Goal: Task Accomplishment & Management: Complete application form

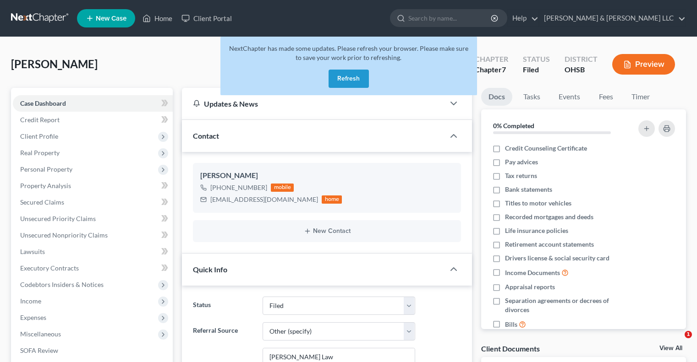
select select "3"
select select "6"
click at [352, 77] on button "Refresh" at bounding box center [348, 79] width 40 height 18
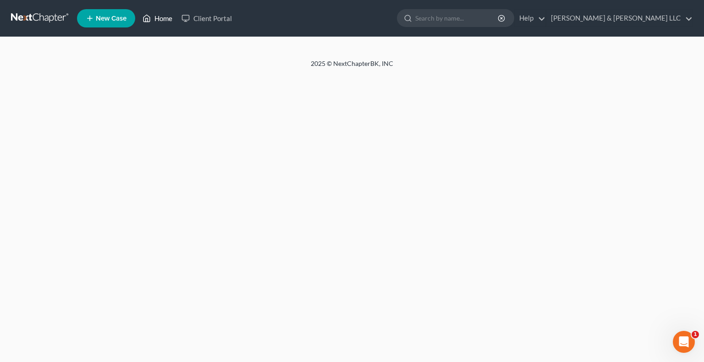
select select "6"
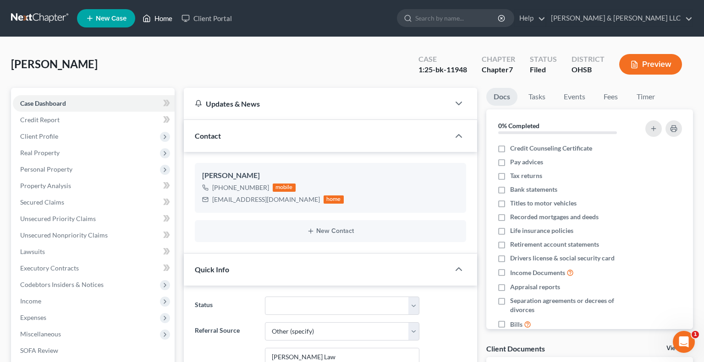
drag, startPoint x: 0, startPoint y: 0, endPoint x: 160, endPoint y: 18, distance: 160.9
click at [160, 18] on link "Home" at bounding box center [157, 18] width 39 height 16
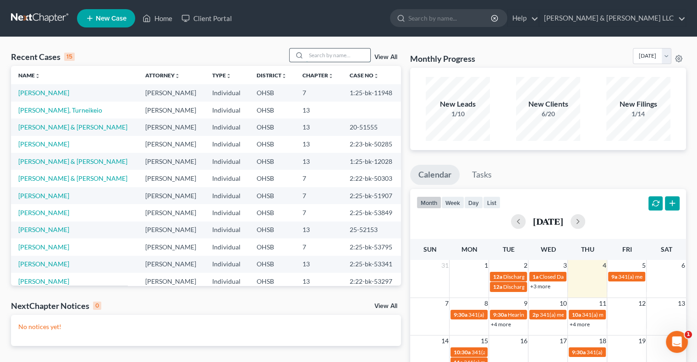
click at [320, 52] on input "search" at bounding box center [338, 55] width 64 height 13
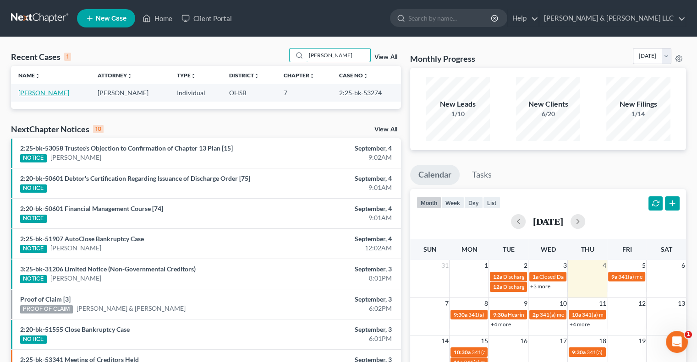
type input "leiva"
click at [55, 93] on link "[PERSON_NAME]" at bounding box center [43, 93] width 51 height 8
select select "6"
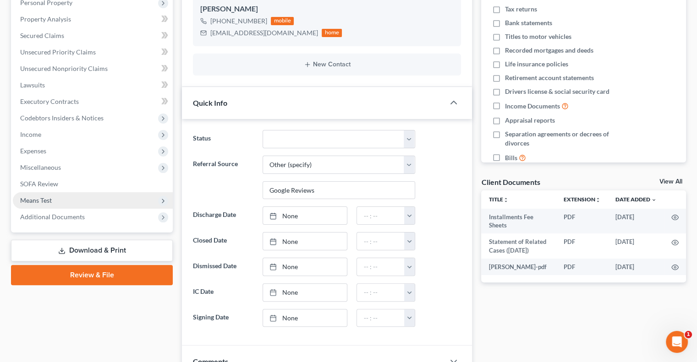
scroll to position [183, 0]
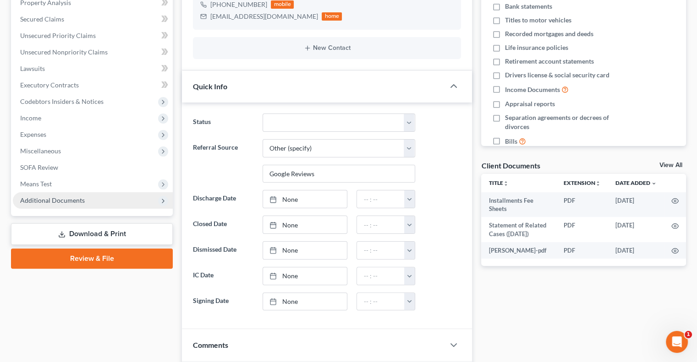
click at [69, 202] on span "Additional Documents" at bounding box center [52, 201] width 65 height 8
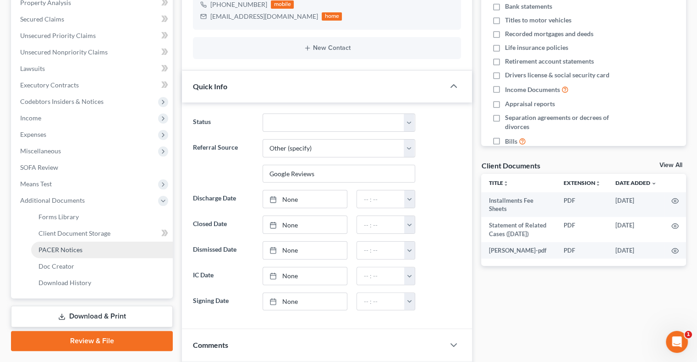
click at [73, 246] on span "PACER Notices" at bounding box center [60, 250] width 44 height 8
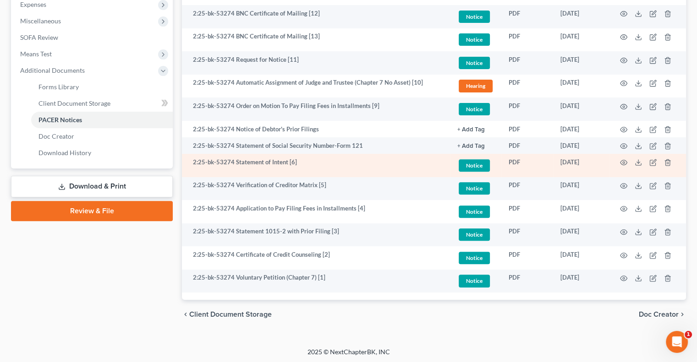
scroll to position [315, 0]
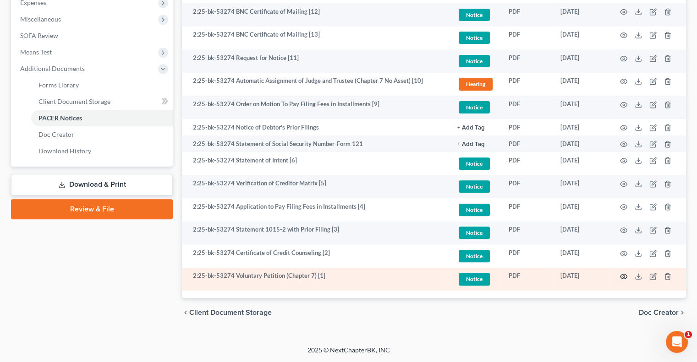
click at [624, 280] on icon "button" at bounding box center [623, 276] width 7 height 7
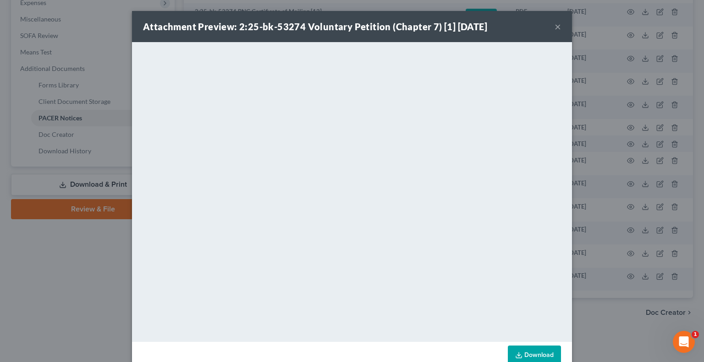
drag, startPoint x: 552, startPoint y: 29, endPoint x: 525, endPoint y: 45, distance: 31.7
click at [554, 29] on button "×" at bounding box center [557, 26] width 6 height 11
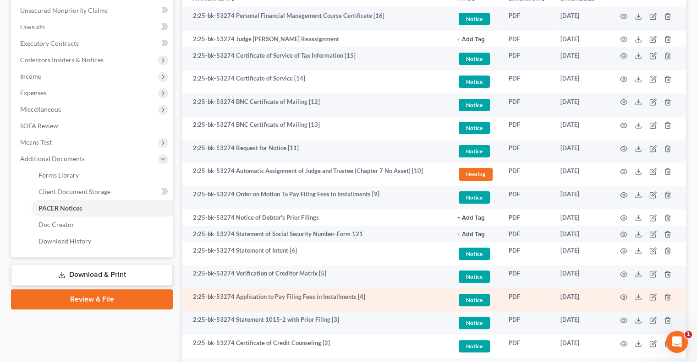
scroll to position [224, 0]
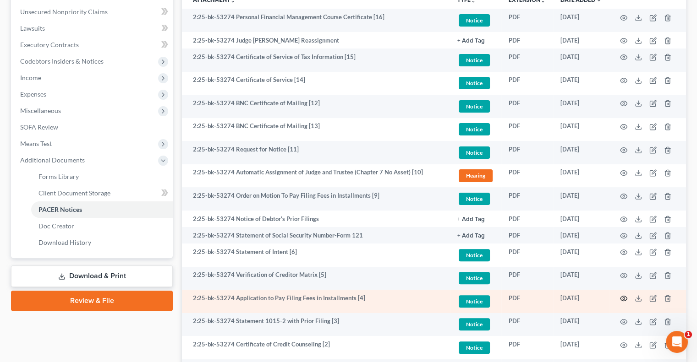
click at [624, 299] on circle "button" at bounding box center [624, 299] width 2 height 2
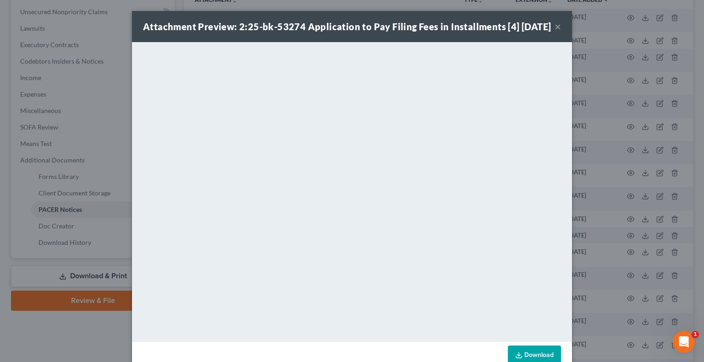
click at [555, 32] on button "×" at bounding box center [557, 26] width 6 height 11
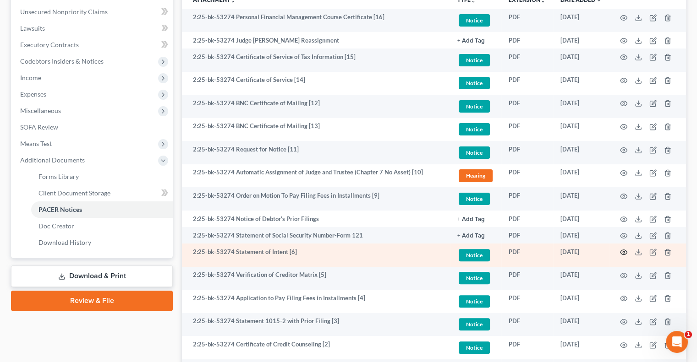
click at [624, 254] on icon "button" at bounding box center [623, 252] width 7 height 7
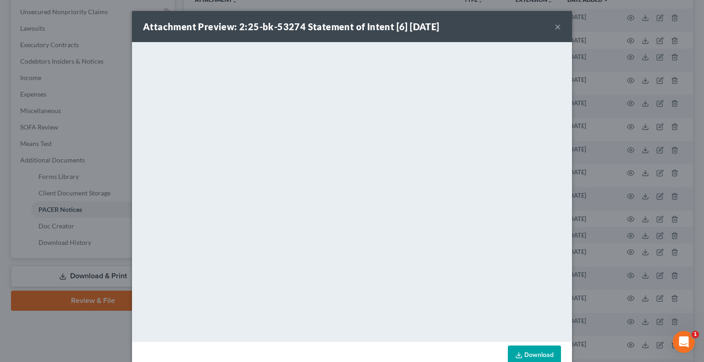
click at [554, 27] on button "×" at bounding box center [557, 26] width 6 height 11
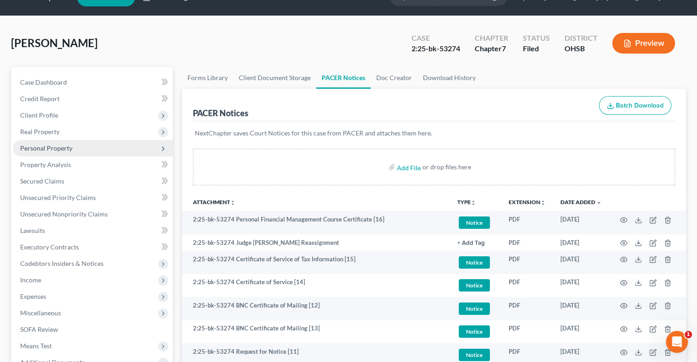
scroll to position [0, 0]
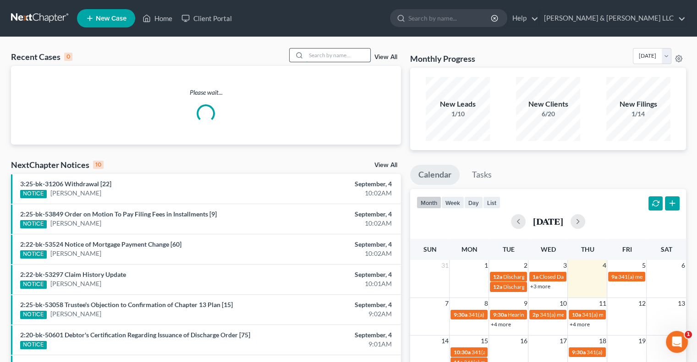
click at [315, 53] on input "search" at bounding box center [338, 55] width 64 height 13
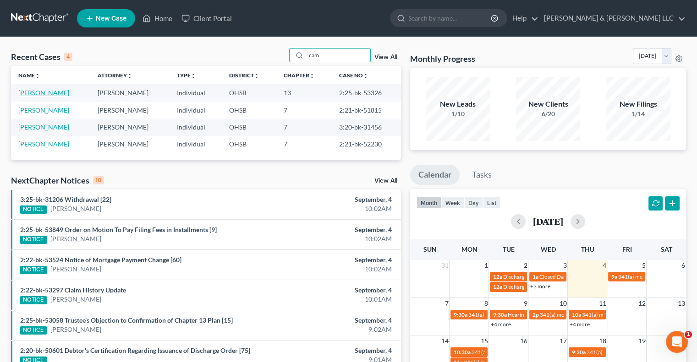
type input "cam"
click at [48, 94] on link "Camak, Donna" at bounding box center [43, 93] width 51 height 8
select select "4"
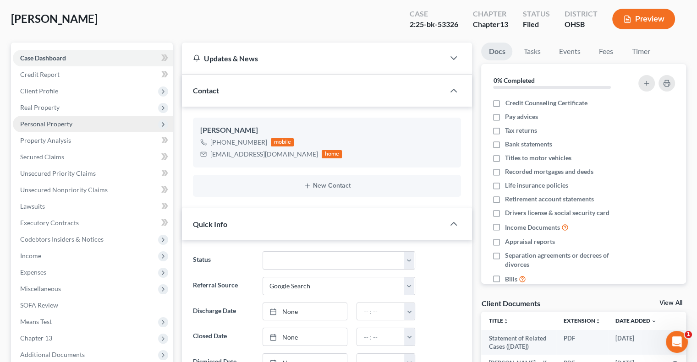
scroll to position [46, 0]
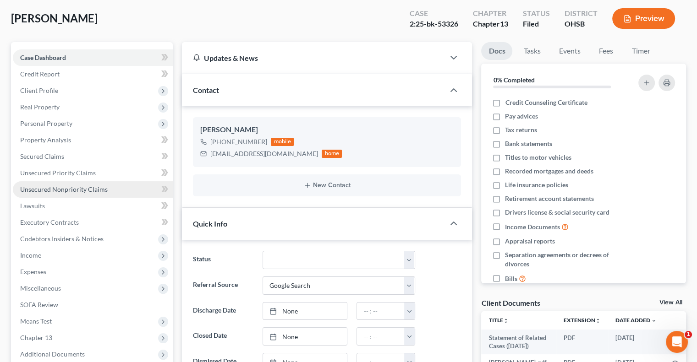
click at [56, 189] on span "Unsecured Nonpriority Claims" at bounding box center [64, 190] width 88 height 8
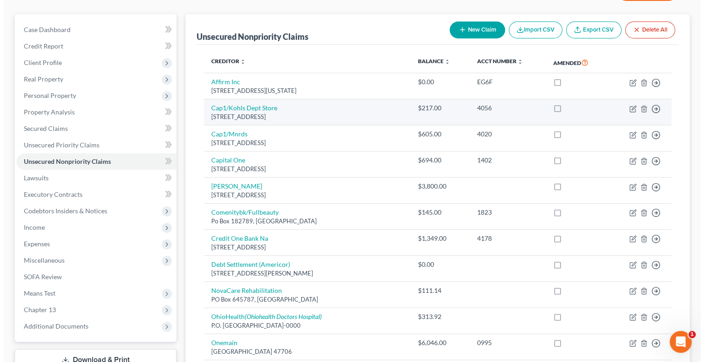
scroll to position [137, 0]
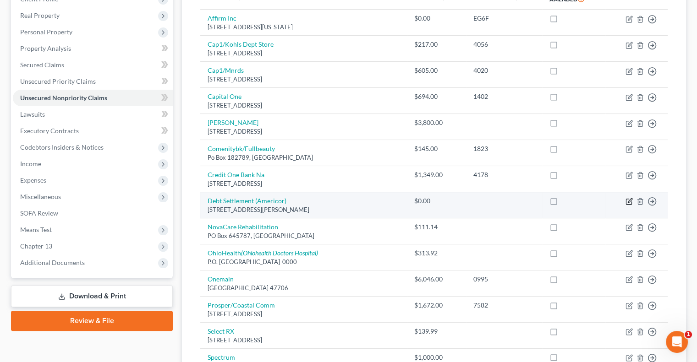
click at [630, 199] on icon "button" at bounding box center [628, 201] width 7 height 7
select select "4"
select select "16"
select select "0"
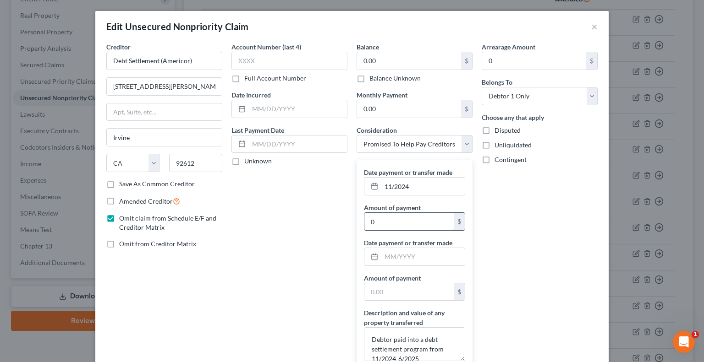
click at [403, 223] on input "0" at bounding box center [408, 221] width 89 height 17
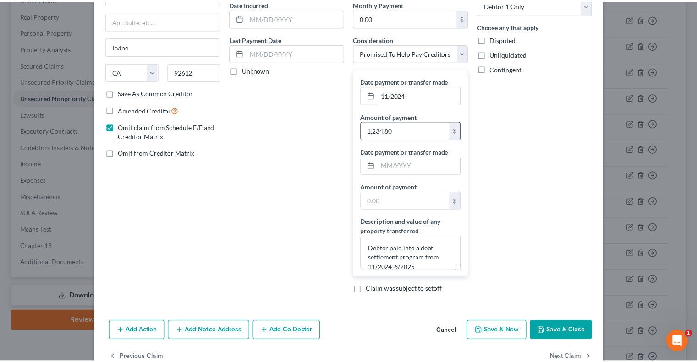
scroll to position [92, 0]
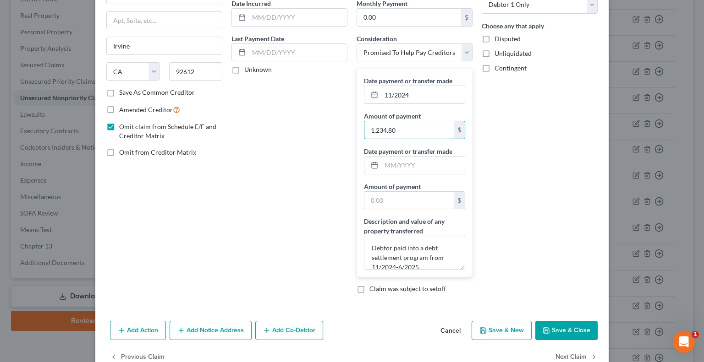
type input "1,234.80"
click at [558, 331] on button "Save & Close" at bounding box center [566, 330] width 62 height 19
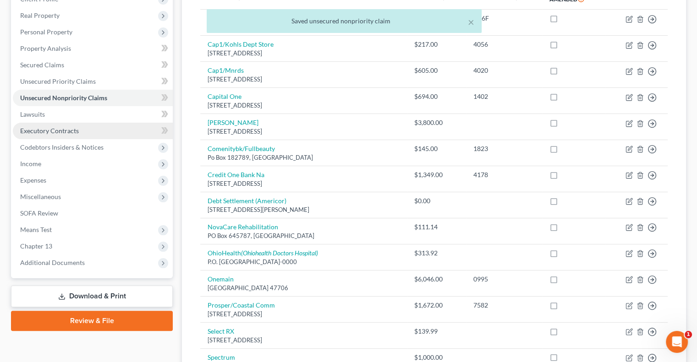
click at [55, 132] on span "Executory Contracts" at bounding box center [49, 131] width 59 height 8
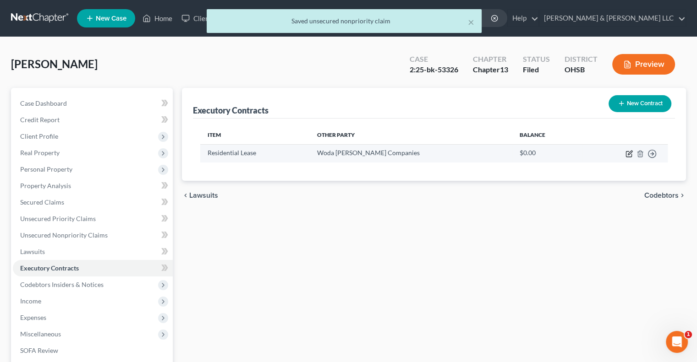
click at [630, 155] on icon "button" at bounding box center [628, 153] width 7 height 7
select select "36"
select select "0"
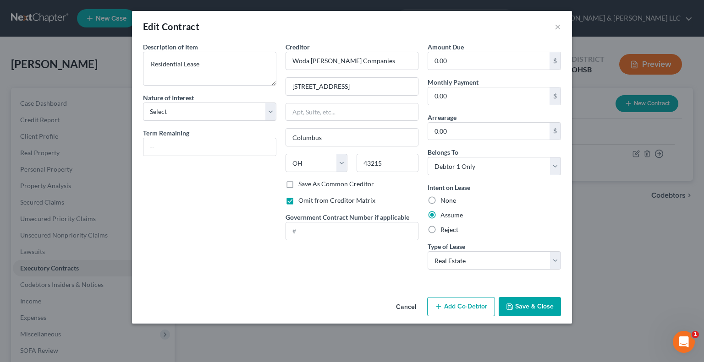
click at [298, 201] on label "Omit from Creditor Matrix" at bounding box center [336, 200] width 77 height 9
click at [302, 201] on input "Omit from Creditor Matrix" at bounding box center [305, 199] width 6 height 6
checkbox input "false"
click at [529, 307] on button "Save & Close" at bounding box center [529, 306] width 62 height 19
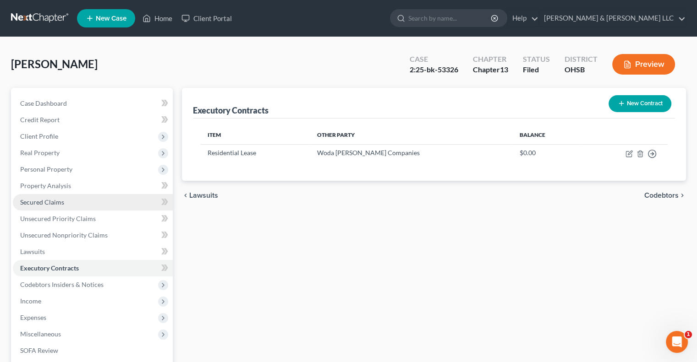
click at [39, 202] on span "Secured Claims" at bounding box center [42, 202] width 44 height 8
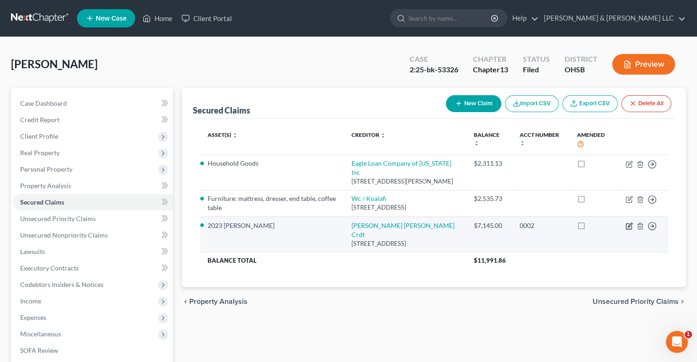
click at [630, 224] on icon "button" at bounding box center [630, 225] width 4 height 4
select select "36"
select select "0"
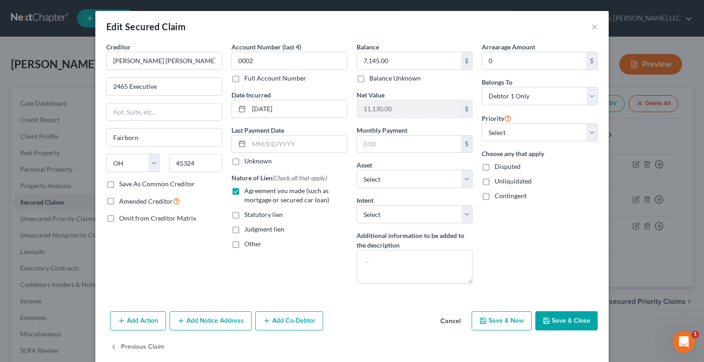
click at [563, 322] on button "Save & Close" at bounding box center [566, 321] width 62 height 19
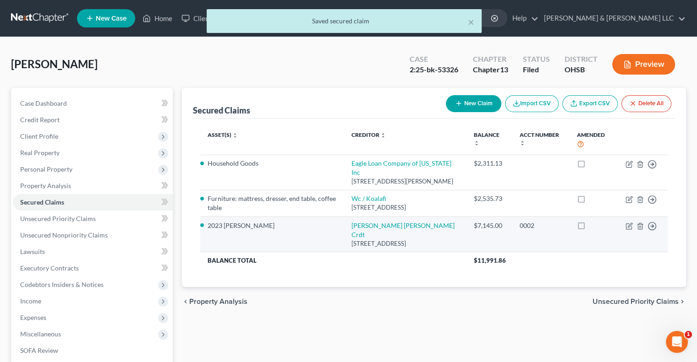
drag, startPoint x: 456, startPoint y: 232, endPoint x: 350, endPoint y: 227, distance: 106.4
click at [350, 227] on td "Wright Patterson Crdt 2465 Executive, Fairborn, OH 45324" at bounding box center [405, 234] width 122 height 35
copy td "Wright Patterson Crdt 2465 Executive, Fairborn, OH 45324"
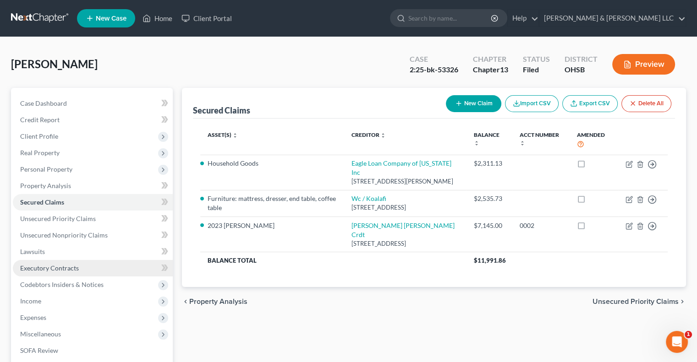
click at [77, 265] on span "Executory Contracts" at bounding box center [49, 268] width 59 height 8
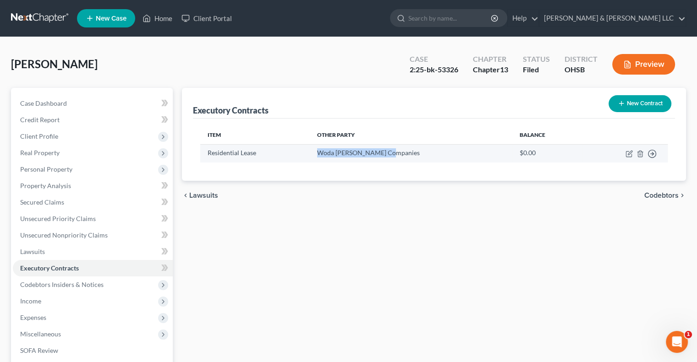
drag, startPoint x: 412, startPoint y: 152, endPoint x: 332, endPoint y: 158, distance: 80.9
click at [332, 158] on td "Woda Cooper Companies" at bounding box center [411, 153] width 203 height 18
copy td "Woda Cooper Companies"
click at [627, 152] on icon "button" at bounding box center [628, 153] width 7 height 7
select select "36"
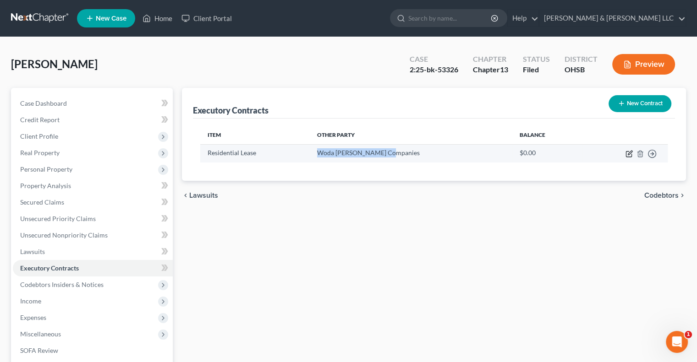
select select "0"
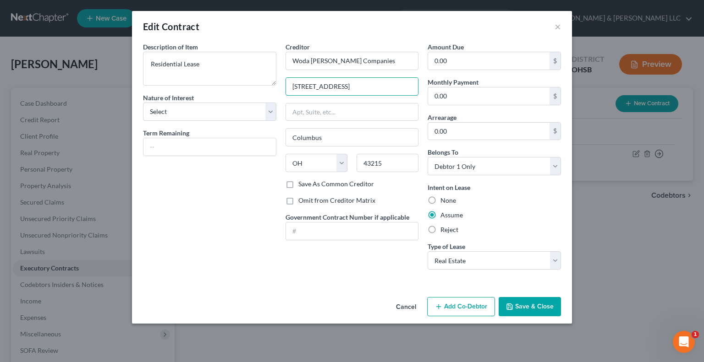
drag, startPoint x: 370, startPoint y: 79, endPoint x: 268, endPoint y: 94, distance: 102.9
click at [268, 94] on div "Description of non-residential real property * Description of Item * Residentia…" at bounding box center [351, 159] width 427 height 235
click at [512, 303] on icon "button" at bounding box center [509, 306] width 7 height 7
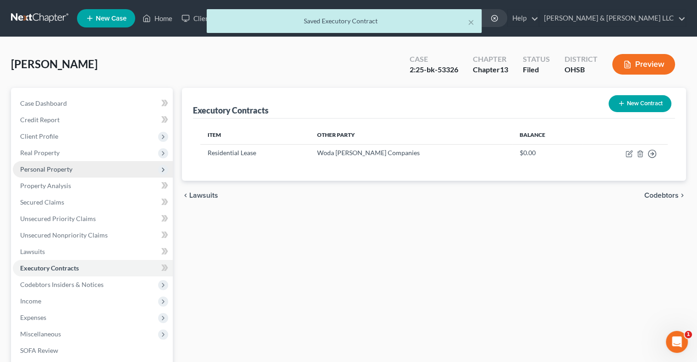
click at [66, 173] on span "Personal Property" at bounding box center [93, 169] width 160 height 16
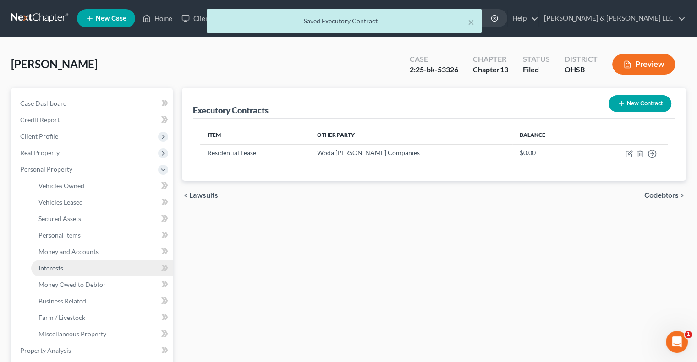
click at [70, 265] on link "Interests" at bounding box center [102, 268] width 142 height 16
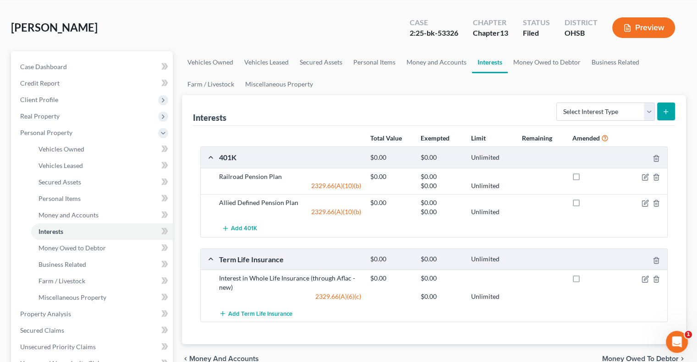
scroll to position [92, 0]
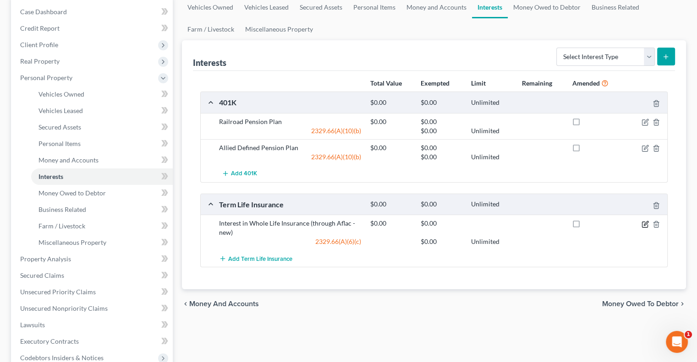
click at [644, 224] on icon "button" at bounding box center [646, 223] width 4 height 4
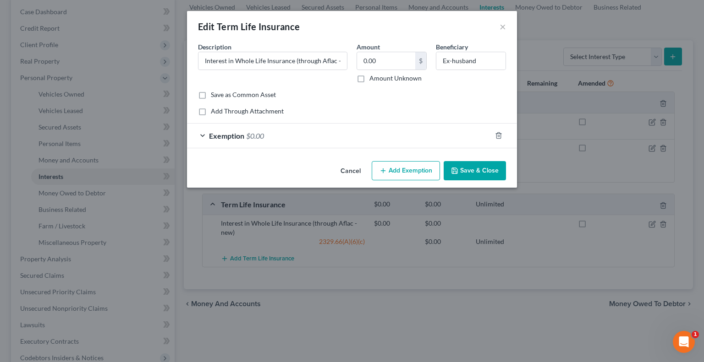
click at [470, 166] on button "Save & Close" at bounding box center [474, 170] width 62 height 19
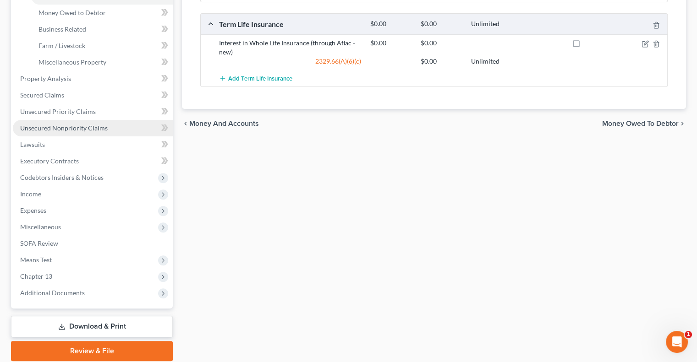
scroll to position [275, 0]
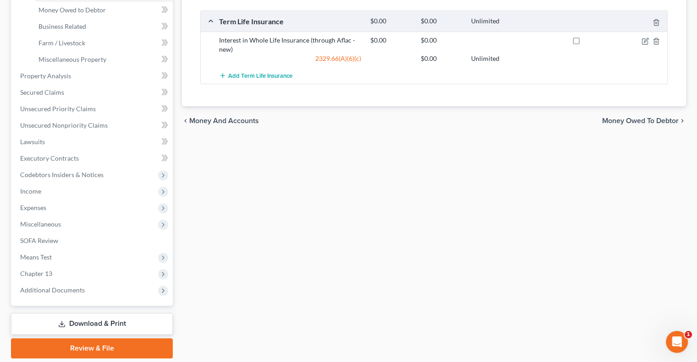
click at [97, 329] on link "Download & Print" at bounding box center [92, 324] width 162 height 22
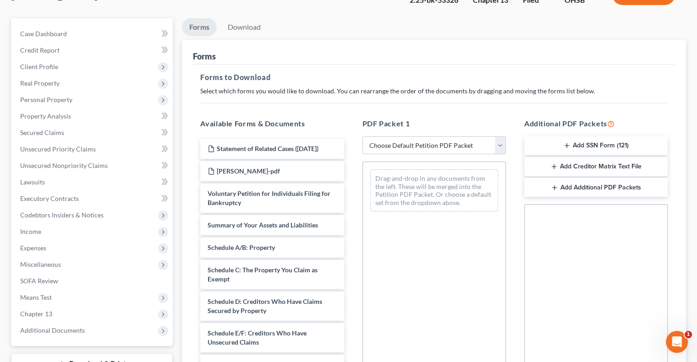
scroll to position [92, 0]
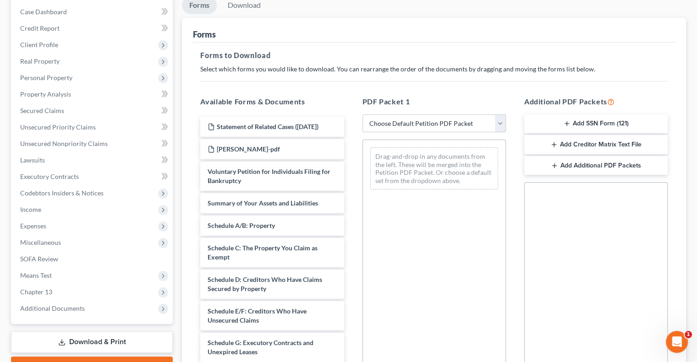
click at [503, 125] on select "Choose Default Petition PDF Packet Complete Bankruptcy Petition (all forms and …" at bounding box center [433, 124] width 143 height 18
select select "2"
click at [362, 115] on select "Choose Default Petition PDF Packet Complete Bankruptcy Petition (all forms and …" at bounding box center [433, 124] width 143 height 18
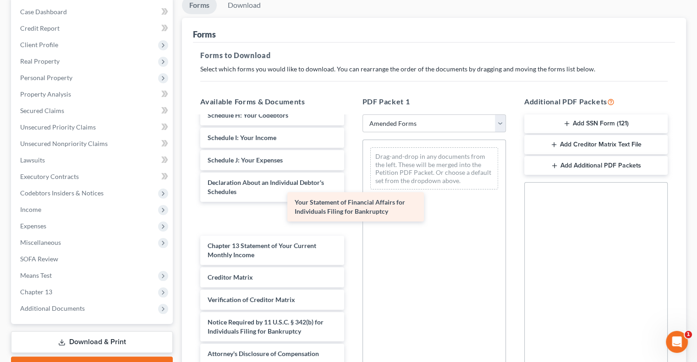
scroll to position [182, 0]
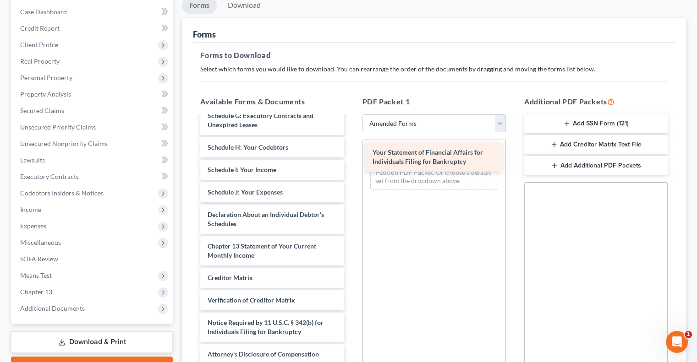
drag, startPoint x: 241, startPoint y: 214, endPoint x: 406, endPoint y: 153, distance: 175.8
click at [351, 153] on div "Your Statement of Financial Affairs for Individuals Filing for Bankruptcy Volun…" at bounding box center [272, 149] width 158 height 430
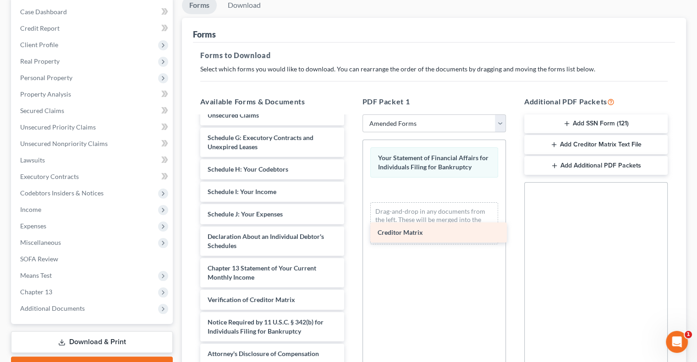
scroll to position [160, 0]
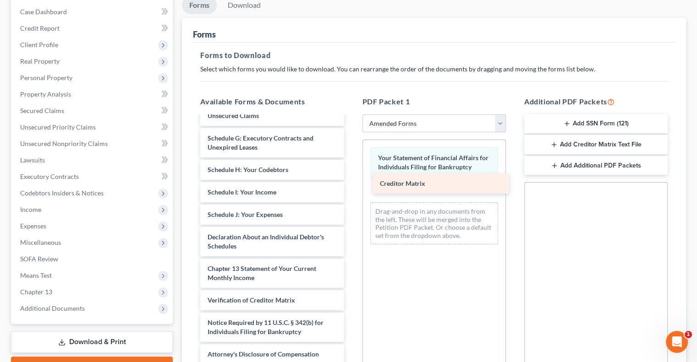
drag, startPoint x: 238, startPoint y: 280, endPoint x: 410, endPoint y: 186, distance: 196.0
click at [351, 186] on div "Creditor Matrix Voluntary Petition for Individuals Filing for Bankruptcy Summar…" at bounding box center [272, 161] width 158 height 408
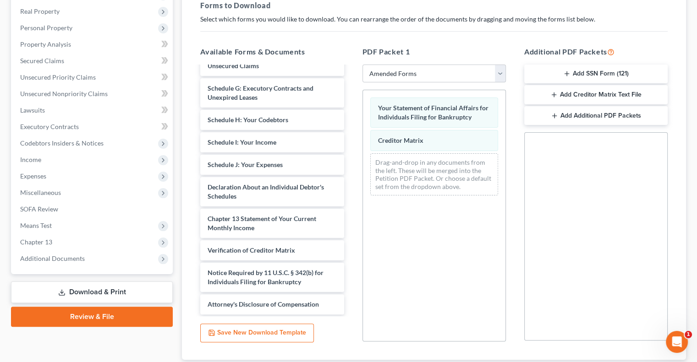
scroll to position [203, 0]
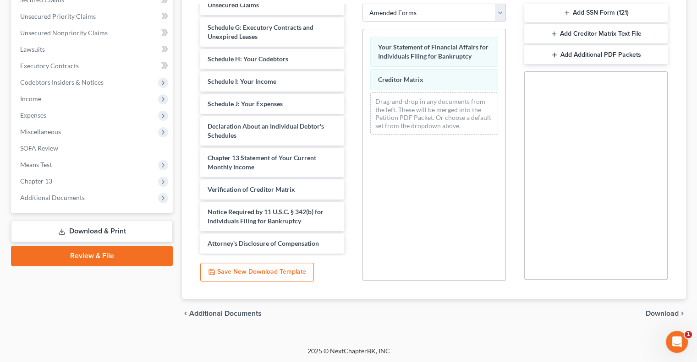
click at [656, 314] on span "Download" at bounding box center [662, 313] width 33 height 7
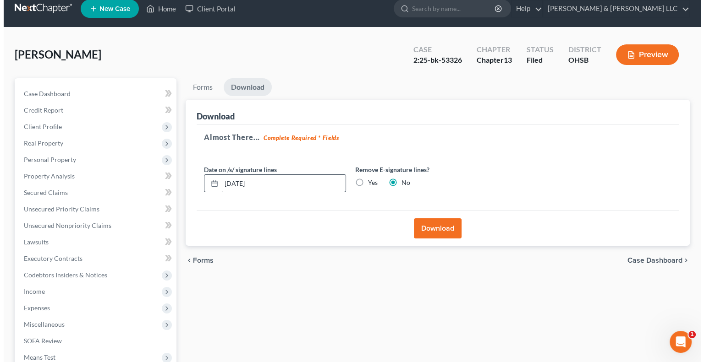
scroll to position [0, 0]
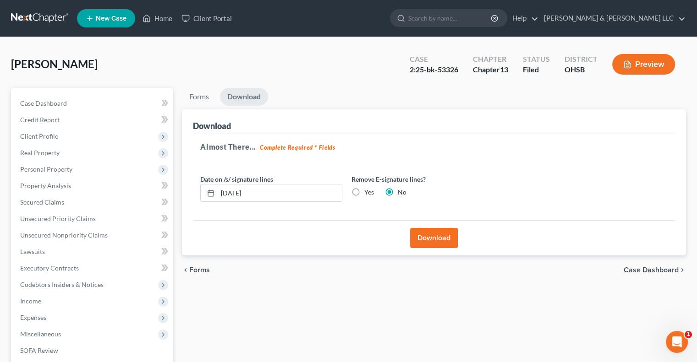
click at [428, 237] on button "Download" at bounding box center [434, 238] width 48 height 20
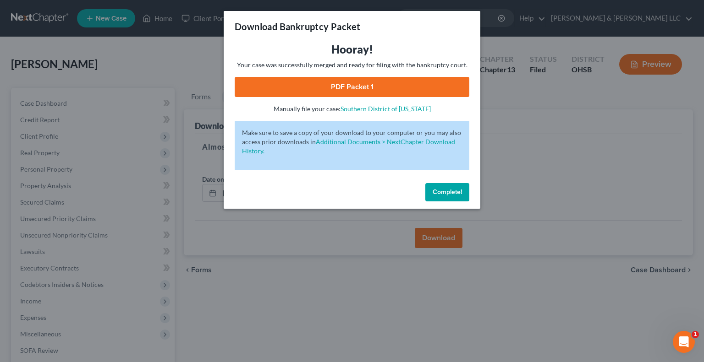
click at [339, 88] on link "PDF Packet 1" at bounding box center [352, 87] width 235 height 20
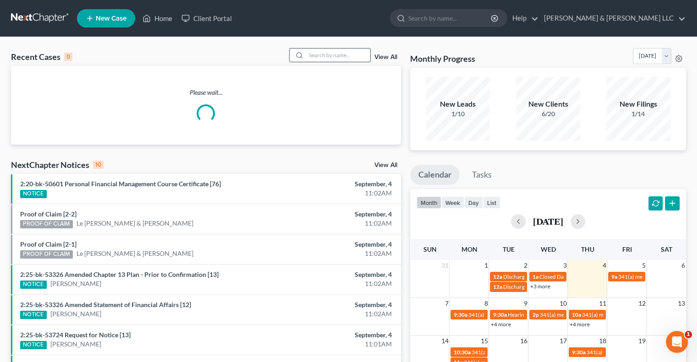
click at [317, 56] on input "search" at bounding box center [338, 55] width 64 height 13
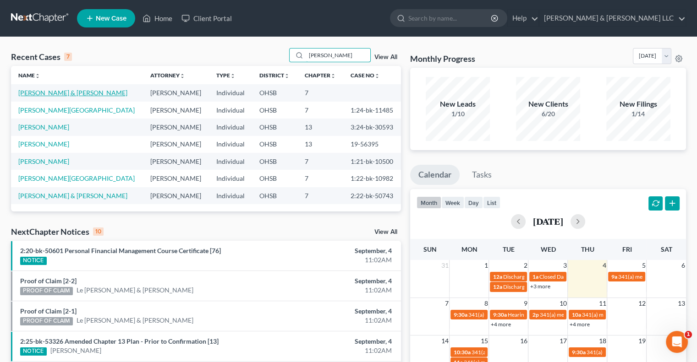
type input "[PERSON_NAME]"
click at [58, 91] on link "[PERSON_NAME] & [PERSON_NAME]" at bounding box center [72, 93] width 109 height 8
select select "4"
select select "0"
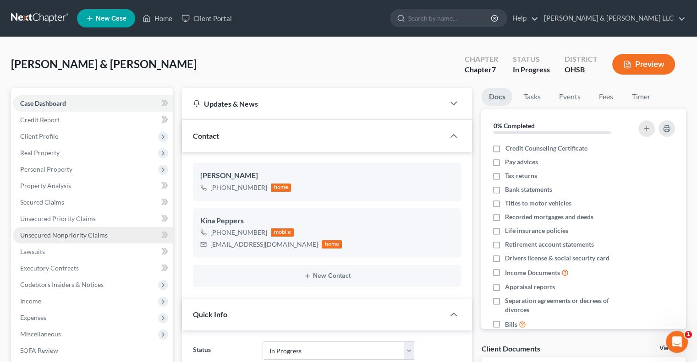
click at [57, 234] on span "Unsecured Nonpriority Claims" at bounding box center [64, 235] width 88 height 8
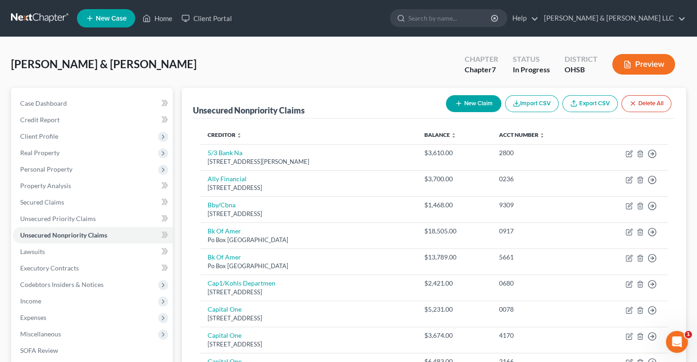
click at [459, 108] on button "New Claim" at bounding box center [473, 103] width 55 height 17
select select "2"
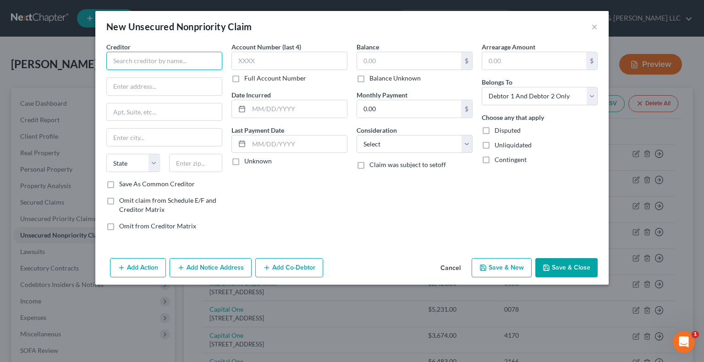
click at [152, 56] on input "text" at bounding box center [164, 61] width 116 height 18
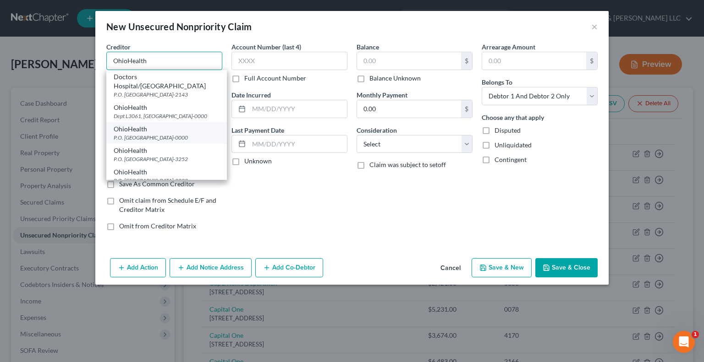
type input "OhioHealth"
click at [159, 131] on div "OhioHealth" at bounding box center [167, 129] width 106 height 9
type input "P.O. Box 183221"
type input "Columbus"
select select "36"
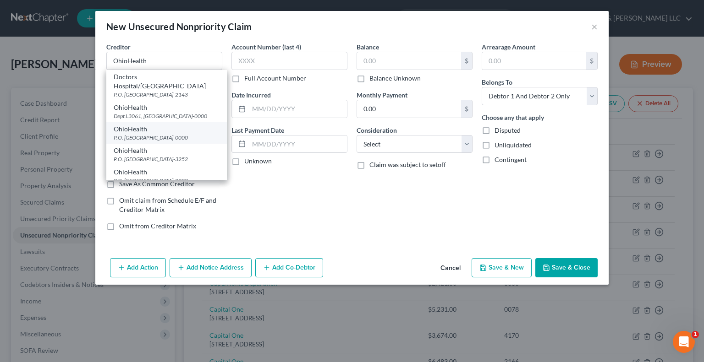
type input "43218-0000"
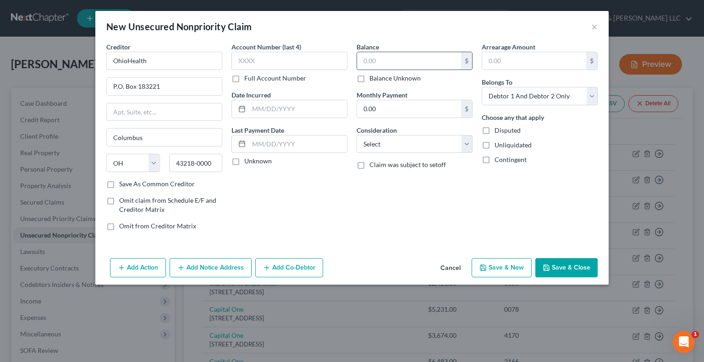
click at [374, 61] on input "text" at bounding box center [409, 60] width 104 height 17
type input "125"
click at [383, 149] on select "Select Cable / Satellite Services Collection Agency Credit Card Debt Debt Couns…" at bounding box center [414, 144] width 116 height 18
select select "9"
click at [356, 135] on select "Select Cable / Satellite Services Collection Agency Credit Card Debt Debt Couns…" at bounding box center [414, 144] width 116 height 18
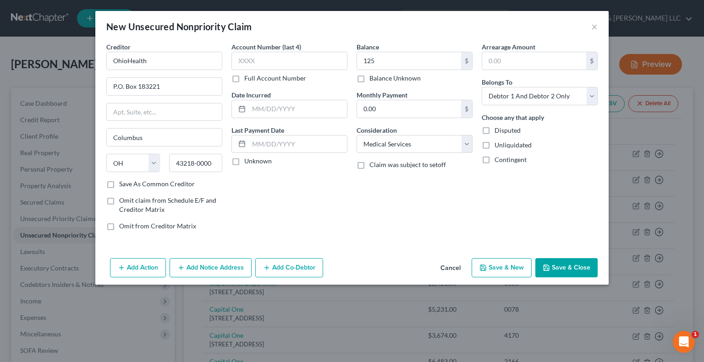
click at [561, 268] on button "Save & Close" at bounding box center [566, 267] width 62 height 19
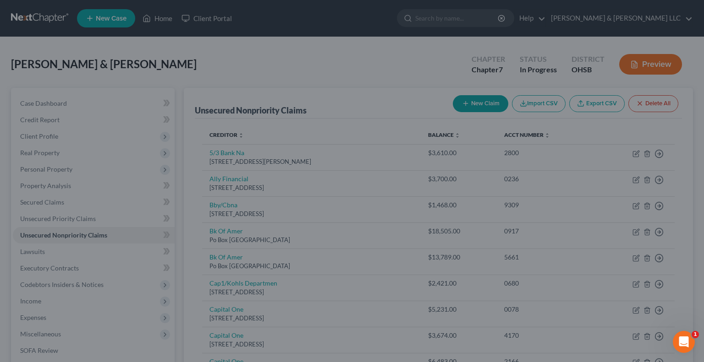
type input "125.00"
